Goal: Task Accomplishment & Management: Use online tool/utility

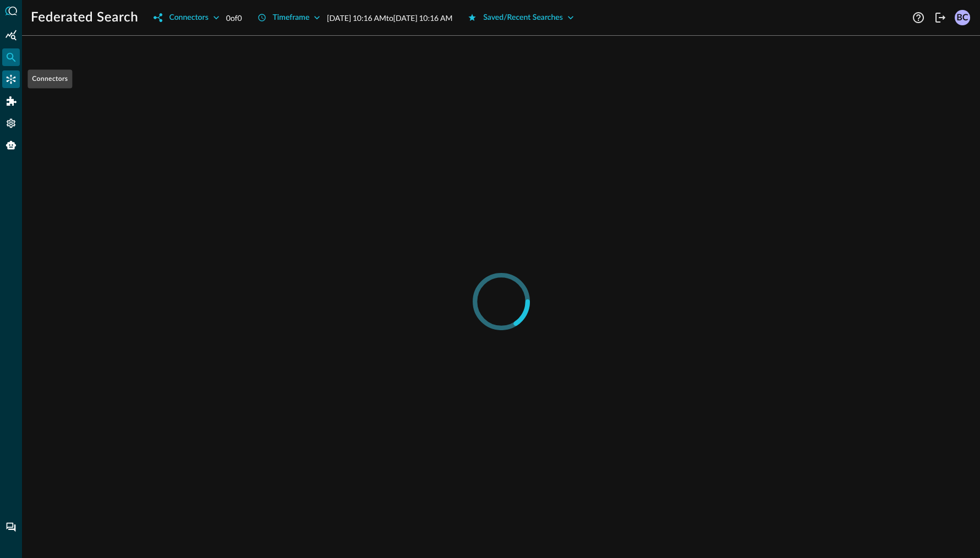
click at [6, 75] on icon "Connectors" at bounding box center [11, 79] width 11 height 11
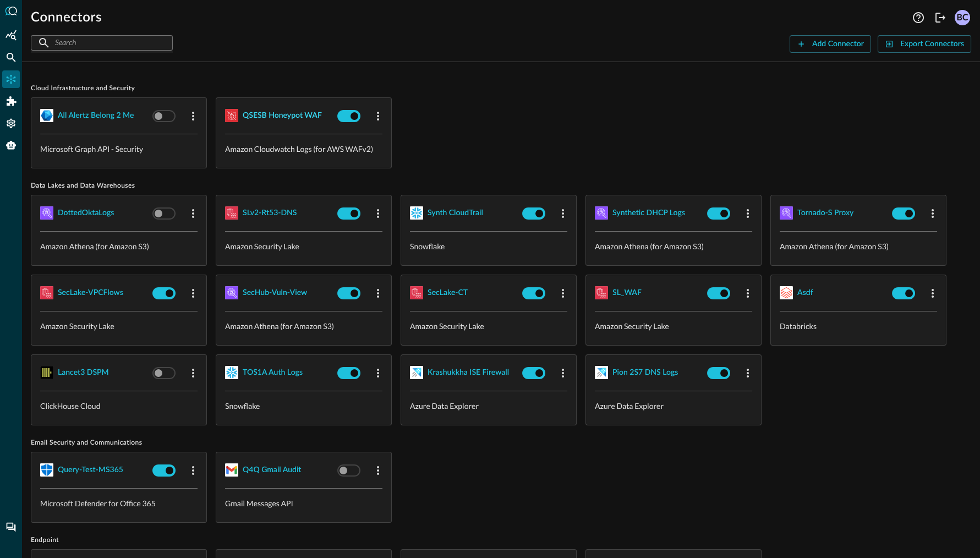
click at [273, 114] on div "QSESB Honeypot WAF" at bounding box center [282, 116] width 79 height 14
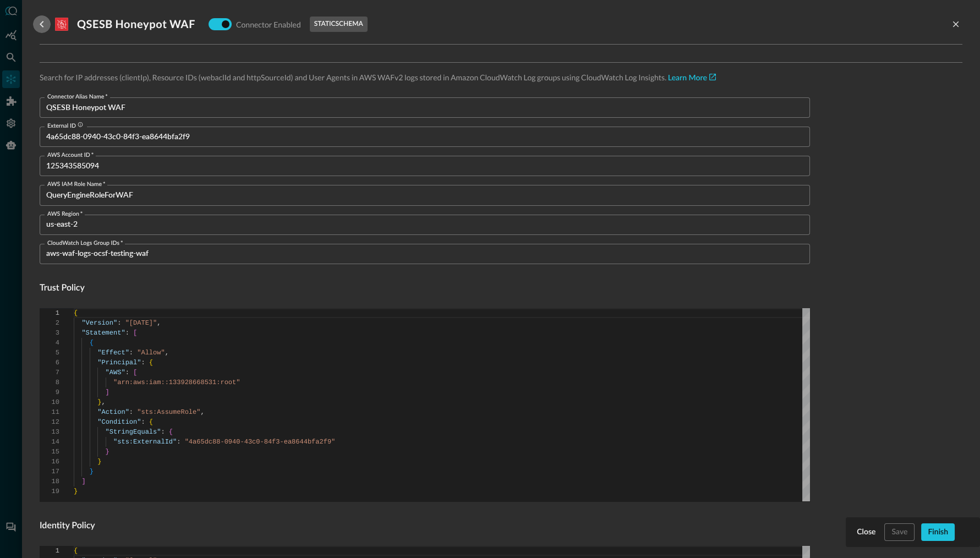
drag, startPoint x: 37, startPoint y: 28, endPoint x: 1, endPoint y: 39, distance: 37.4
click at [35, 26] on icon "go back" at bounding box center [41, 24] width 13 height 13
